Goal: Find specific page/section: Locate a particular part of the current website

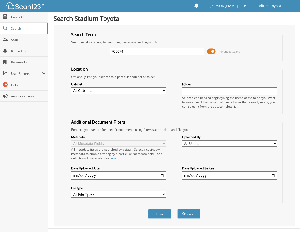
type input "705674"
click at [178, 209] on button "Search" at bounding box center [189, 213] width 23 height 9
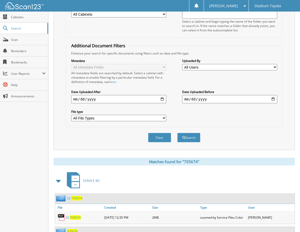
scroll to position [117, 0]
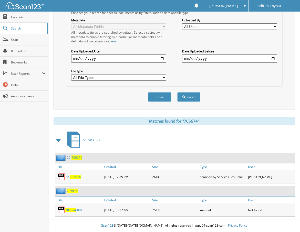
click at [72, 175] on span "705674" at bounding box center [75, 176] width 11 height 4
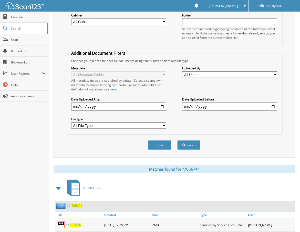
scroll to position [0, 0]
